Goal: Ask a question

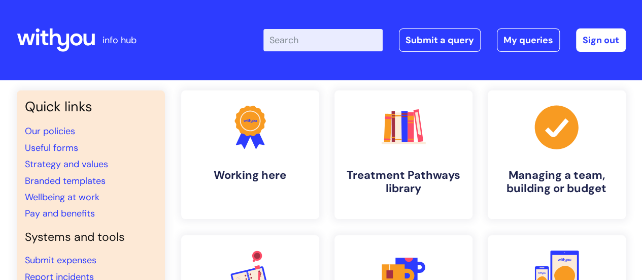
click at [345, 37] on input "Enter your search term here..." at bounding box center [322, 40] width 119 height 22
type input "f"
type input "urine"
click button "Search" at bounding box center [0, 0] width 0 height 0
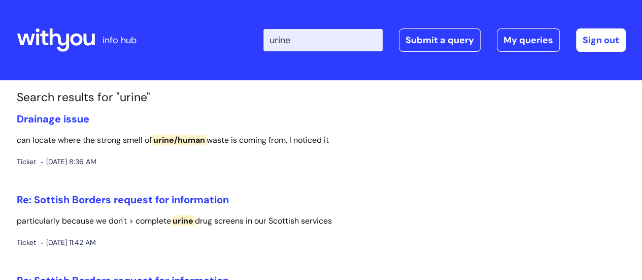
click at [142, 158] on div "Ticket [DATE] 8:36 AM" at bounding box center [321, 161] width 609 height 13
click at [51, 113] on link "Drainage issue" at bounding box center [53, 118] width 73 height 13
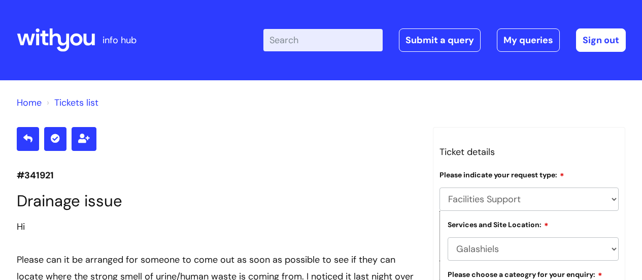
select select "Facilities Support"
select select "Galashiels"
select select "Plumbing and Drainage"
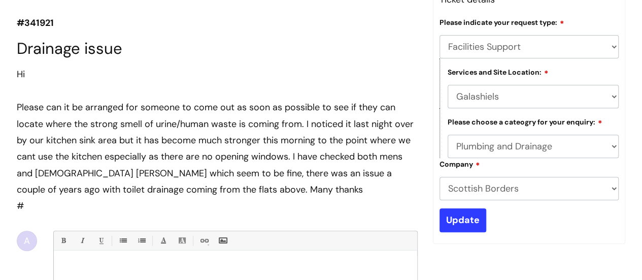
scroll to position [102, 0]
